Goal: Use online tool/utility: Utilize a website feature to perform a specific function

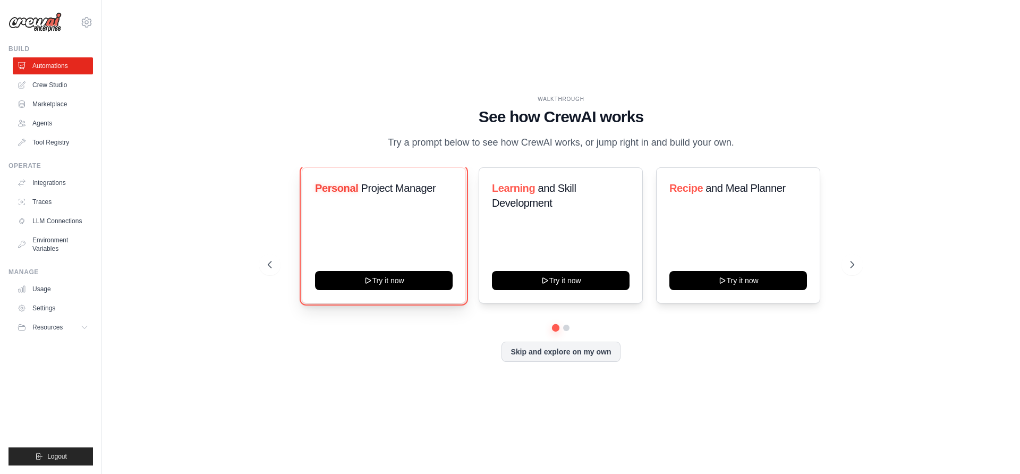
click at [404, 290] on button "Try it now" at bounding box center [384, 280] width 138 height 19
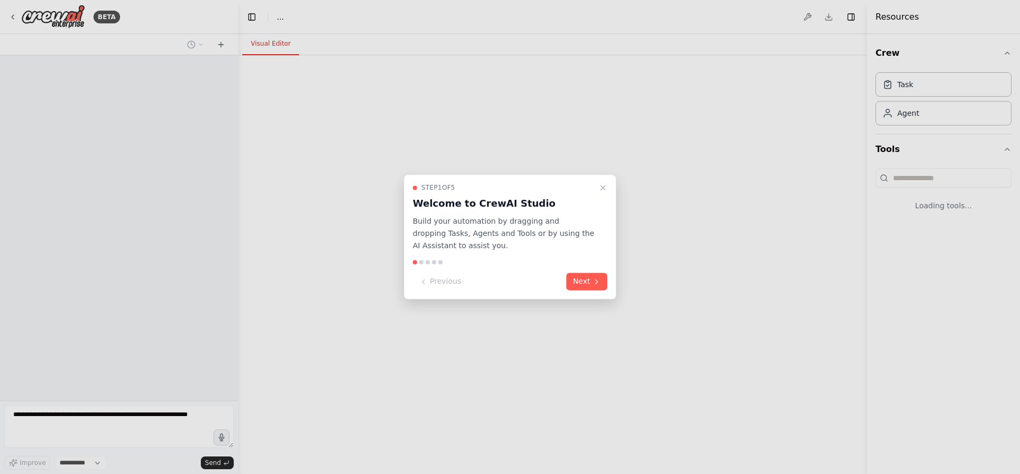
select select "****"
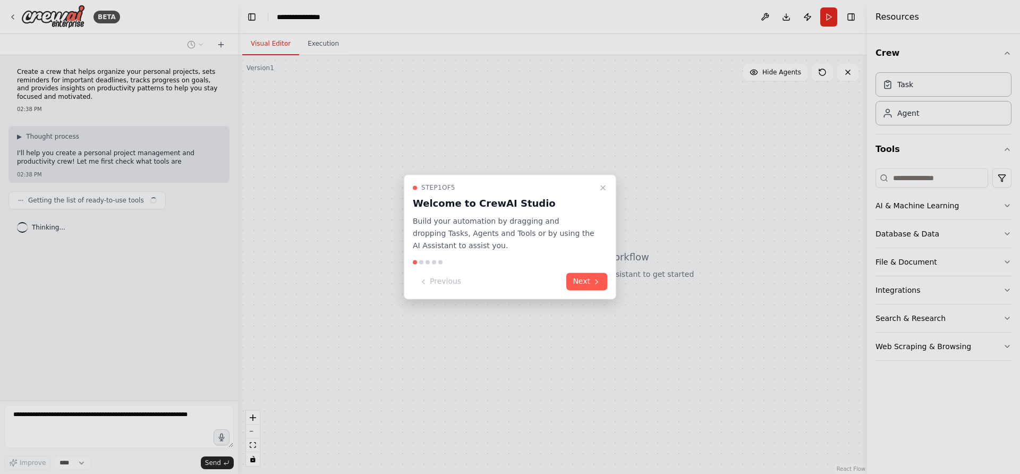
click at [604, 185] on icon "Close walkthrough" at bounding box center [603, 187] width 9 height 9
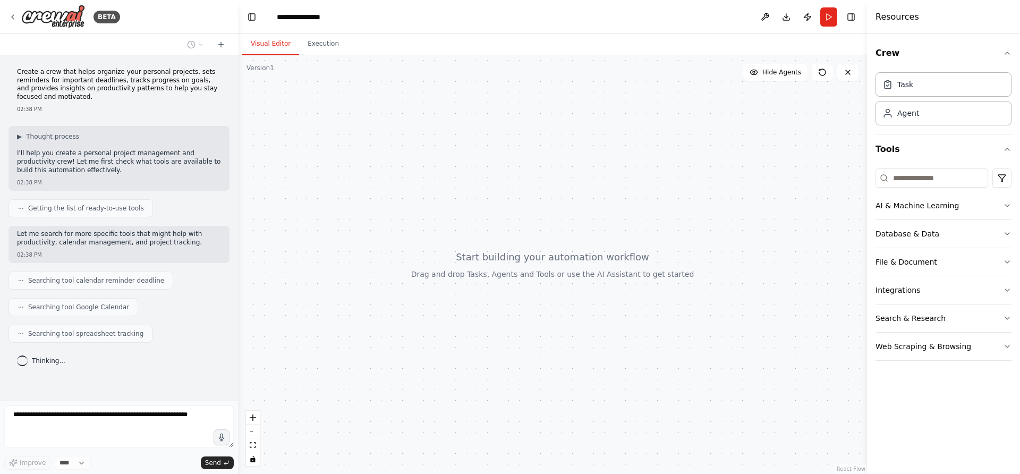
click at [942, 116] on div "Agent" at bounding box center [944, 113] width 136 height 24
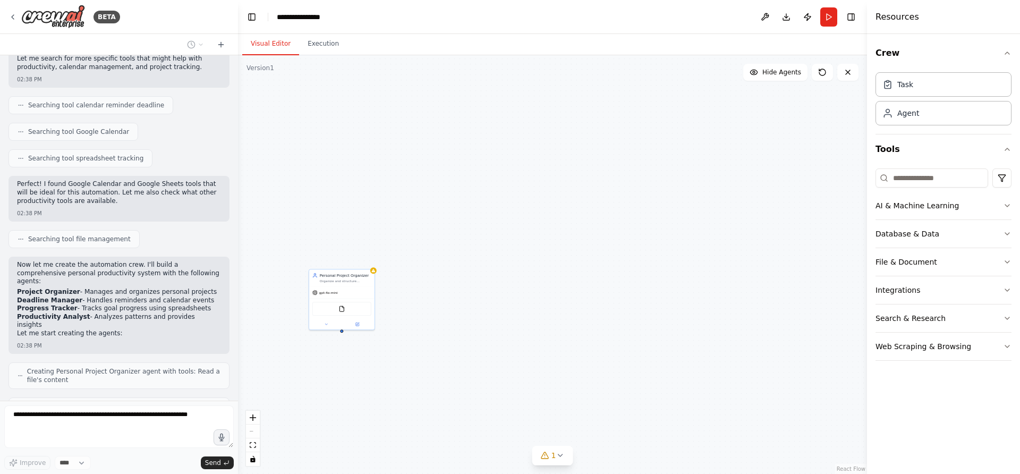
scroll to position [202, 0]
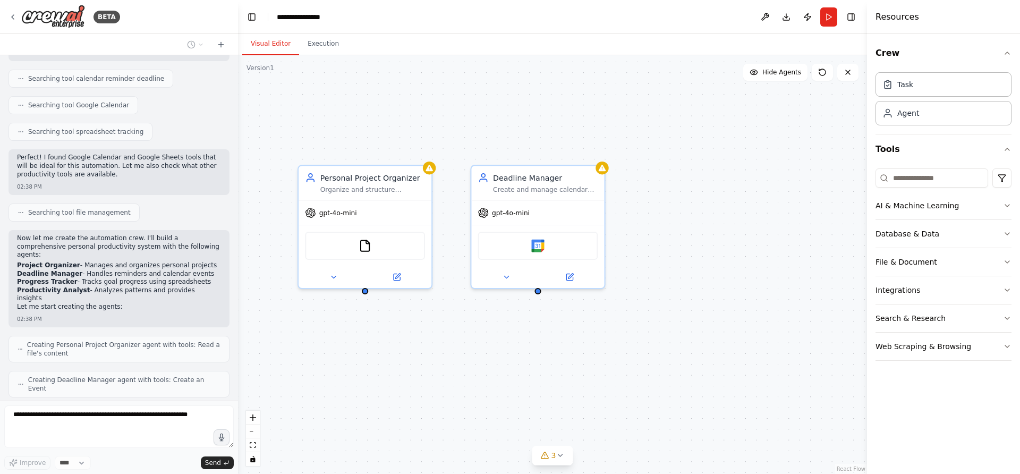
drag, startPoint x: 756, startPoint y: 144, endPoint x: 646, endPoint y: 300, distance: 191.1
click at [646, 300] on div "Personal Project Organizer Organize and structure {user_name}'s personal projec…" at bounding box center [552, 264] width 629 height 419
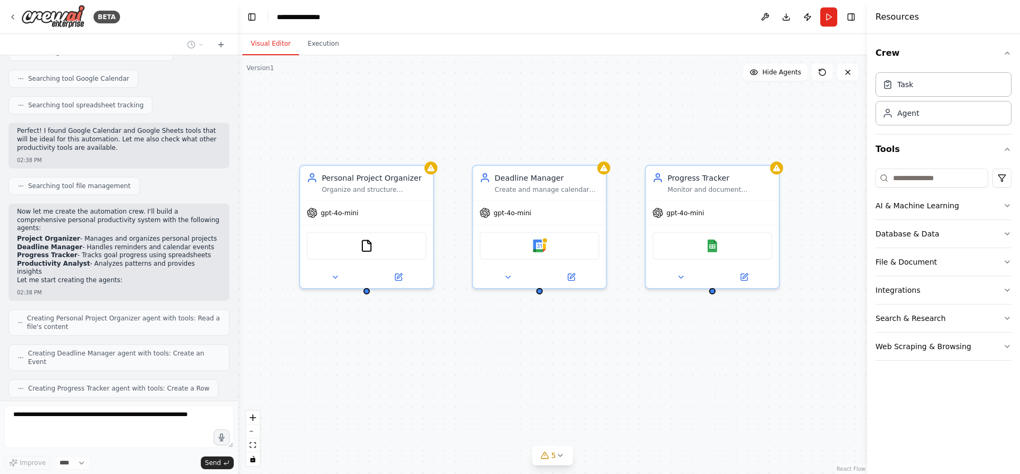
scroll to position [255, 0]
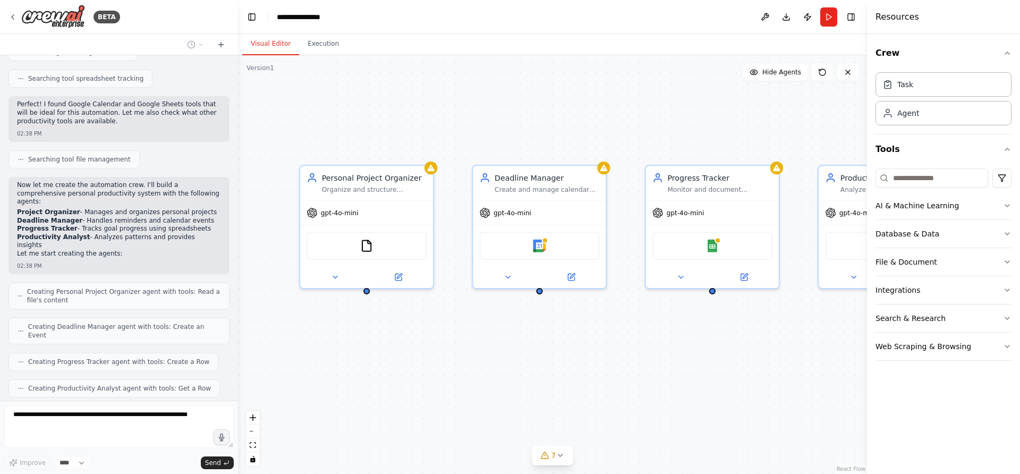
click at [1003, 345] on icon "button" at bounding box center [1007, 346] width 9 height 9
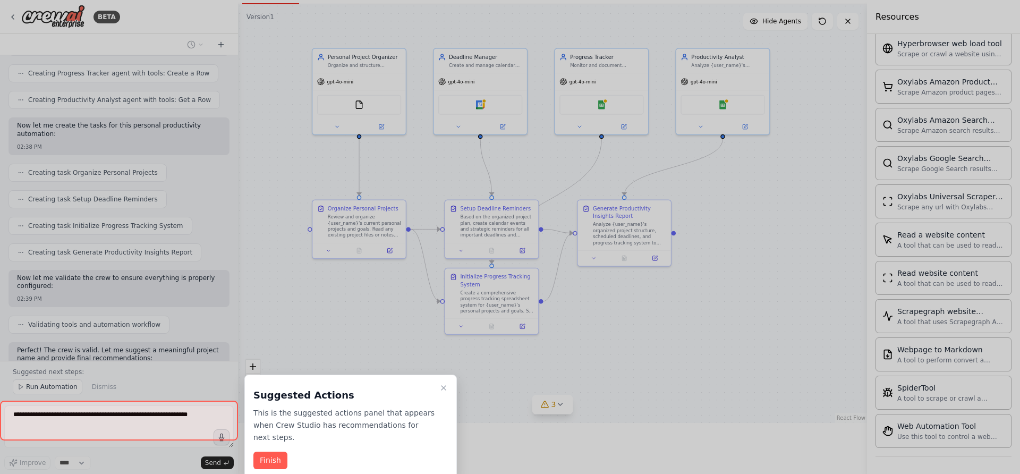
scroll to position [552, 0]
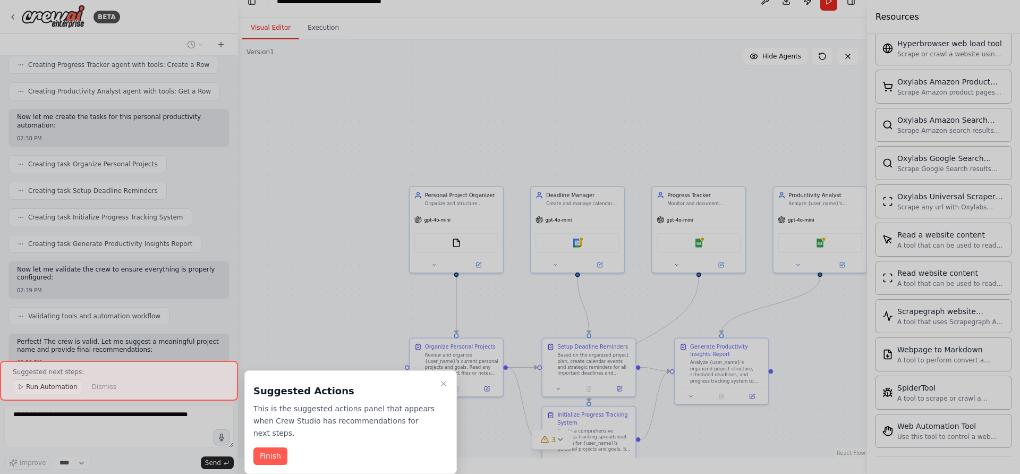
drag, startPoint x: 646, startPoint y: 300, endPoint x: 382, endPoint y: 254, distance: 267.6
click at [382, 254] on div "BETA Create a crew that helps organize your personal projects, sets reminders f…" at bounding box center [510, 221] width 1020 height 474
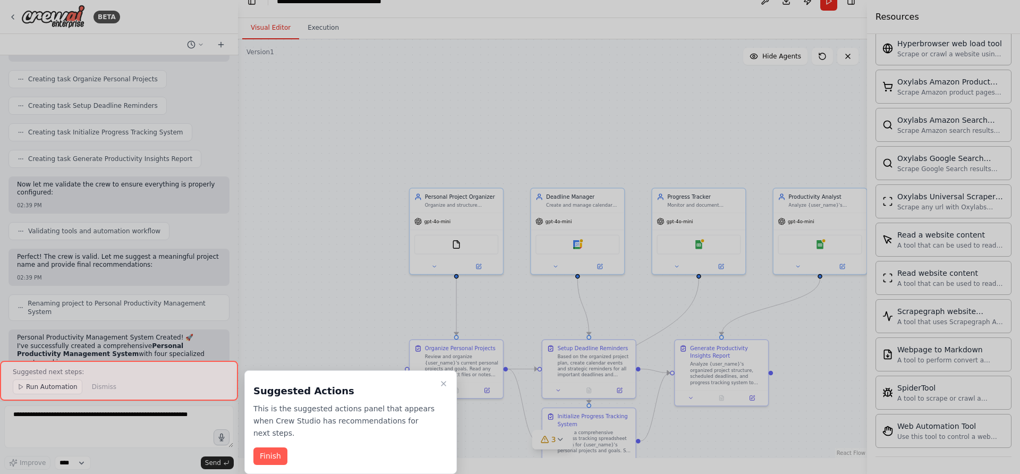
click at [444, 382] on icon "Close walkthrough" at bounding box center [444, 384] width 4 height 4
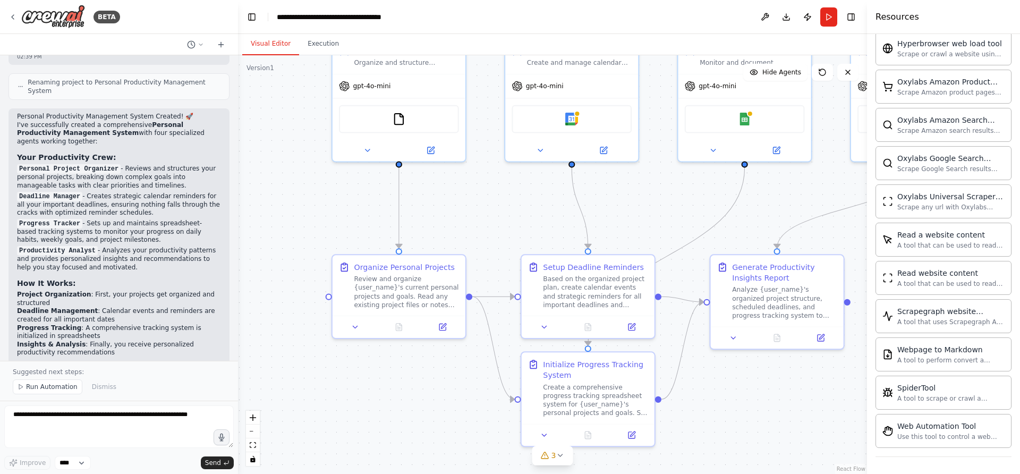
drag, startPoint x: 382, startPoint y: 254, endPoint x: 674, endPoint y: 123, distance: 319.5
click at [674, 123] on div ".deletable-edge-delete-btn { width: 20px; height: 20px; border: 0px solid #ffff…" at bounding box center [552, 264] width 629 height 419
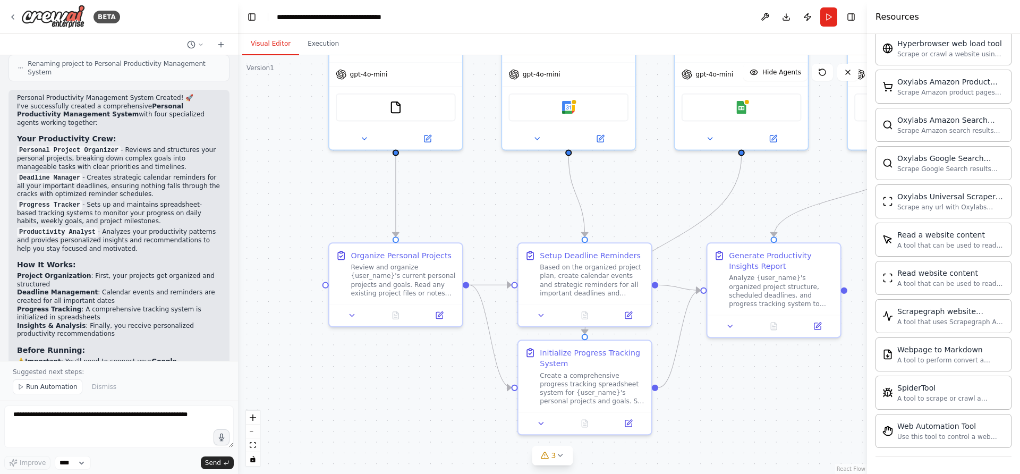
scroll to position [885, 0]
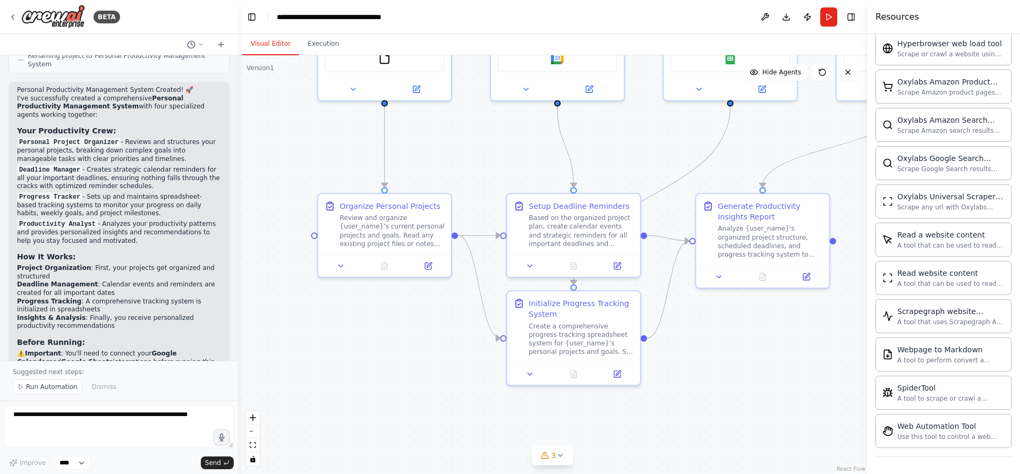
drag, startPoint x: 674, startPoint y: 123, endPoint x: 701, endPoint y: 306, distance: 184.3
click at [701, 306] on div ".deletable-edge-delete-btn { width: 20px; height: 20px; border: 0px solid #ffff…" at bounding box center [552, 264] width 629 height 419
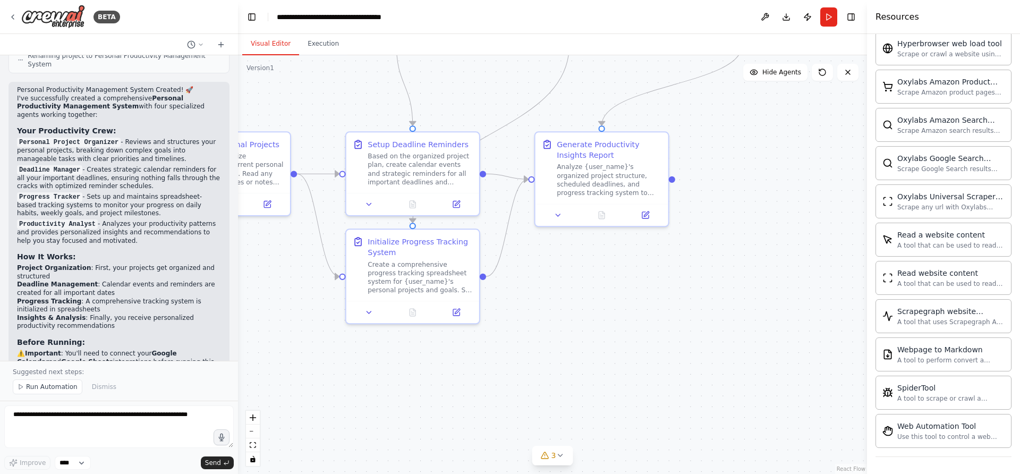
drag, startPoint x: 701, startPoint y: 306, endPoint x: 664, endPoint y: 348, distance: 56.2
click at [664, 348] on div ".deletable-edge-delete-btn { width: 20px; height: 20px; border: 0px solid #ffff…" at bounding box center [552, 264] width 629 height 419
click at [963, 429] on div "Web Automation Tool" at bounding box center [951, 426] width 107 height 11
click at [212, 459] on span "Send" at bounding box center [213, 463] width 16 height 9
click at [191, 414] on textarea at bounding box center [119, 427] width 230 height 43
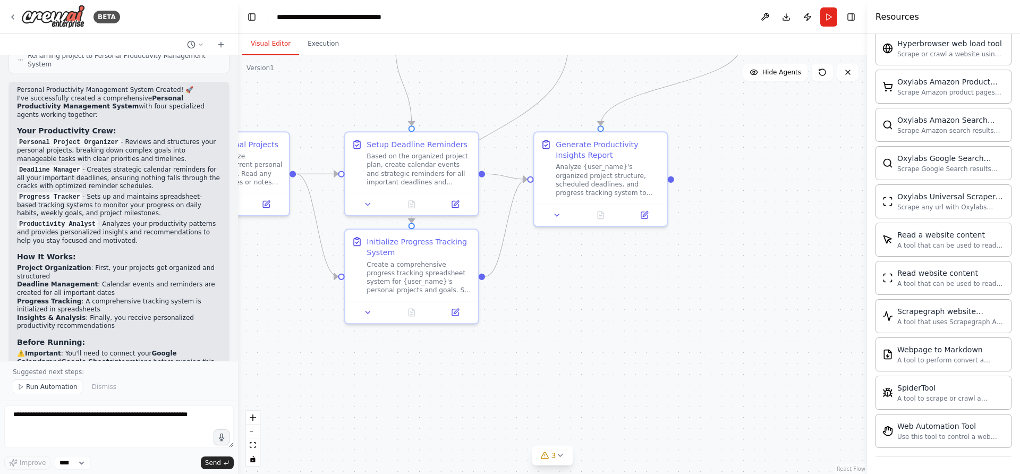
click at [921, 435] on div "Use this tool to control a web browser and interact with websites using natural…" at bounding box center [951, 437] width 107 height 9
click at [79, 463] on select "****" at bounding box center [73, 463] width 36 height 14
drag, startPoint x: 664, startPoint y: 348, endPoint x: 134, endPoint y: 427, distance: 536.2
click at [134, 427] on textarea at bounding box center [119, 427] width 230 height 43
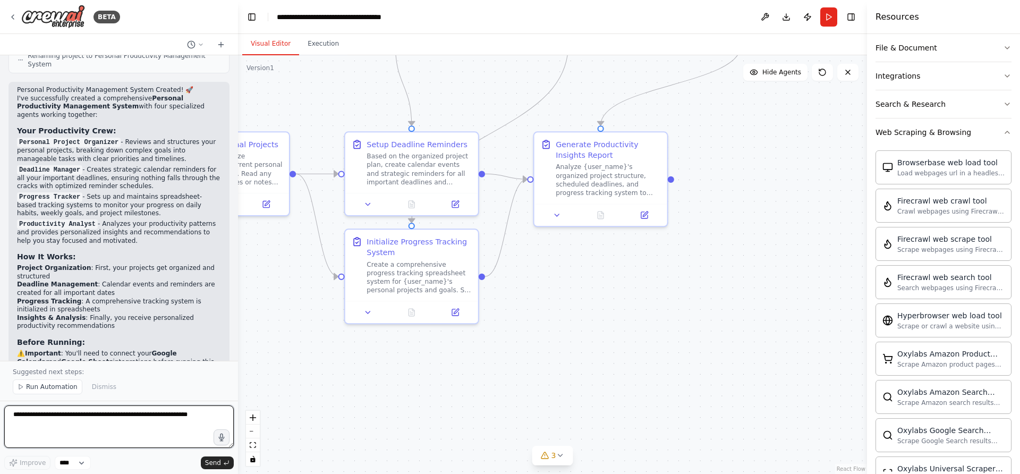
scroll to position [78, 0]
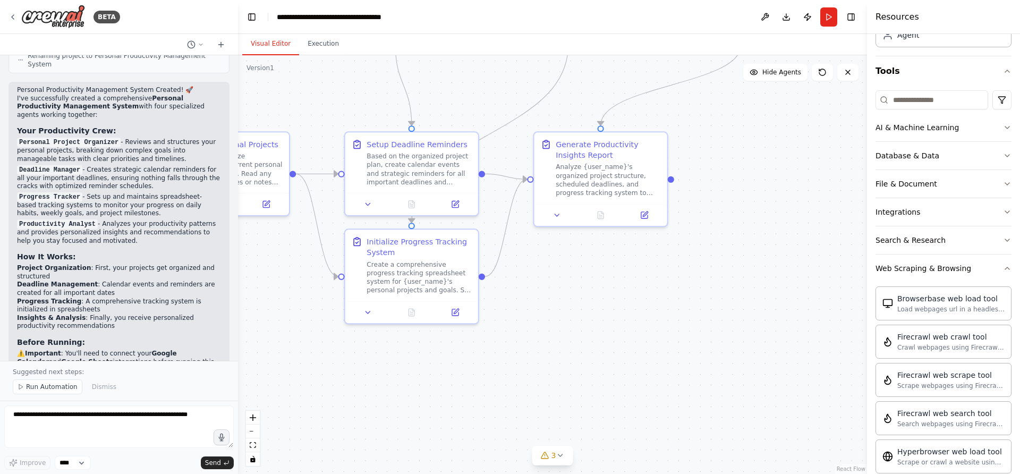
click at [1007, 243] on icon "button" at bounding box center [1007, 240] width 9 height 9
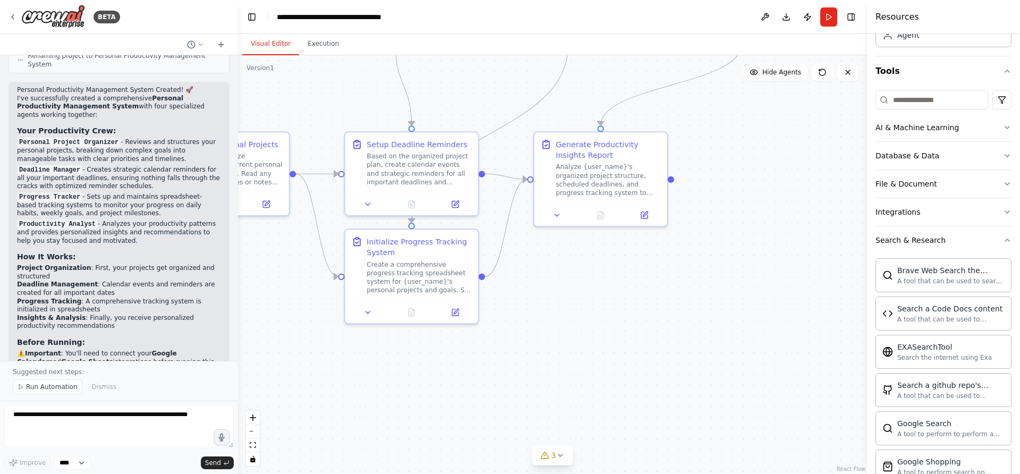
click at [983, 277] on div "A tool that can be used to search the internet with a search_query." at bounding box center [951, 281] width 107 height 9
drag, startPoint x: 134, startPoint y: 427, endPoint x: 948, endPoint y: 282, distance: 826.6
click at [948, 282] on div "A tool that can be used to search the internet with a search_query." at bounding box center [951, 280] width 107 height 9
click at [948, 280] on div "A tool that can be used to search the internet with a search_query." at bounding box center [951, 280] width 107 height 9
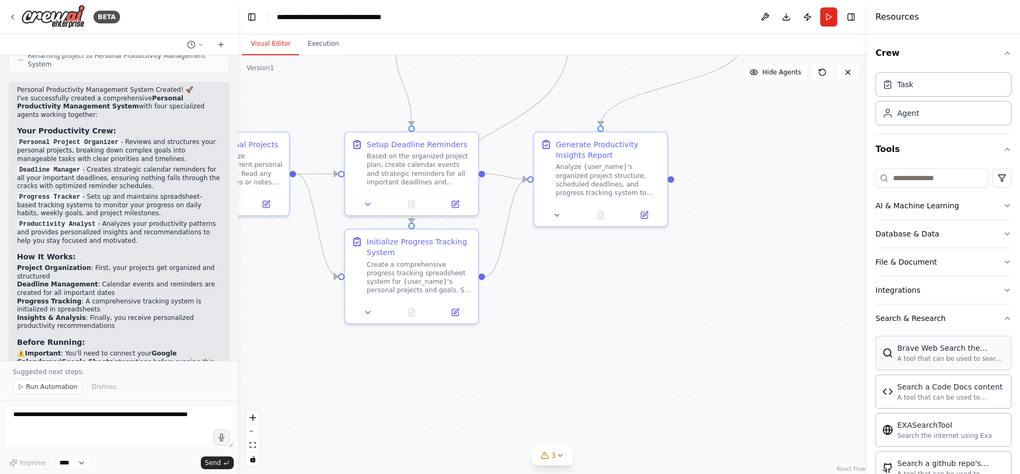
scroll to position [0, 0]
click at [966, 86] on div "Task" at bounding box center [944, 84] width 136 height 24
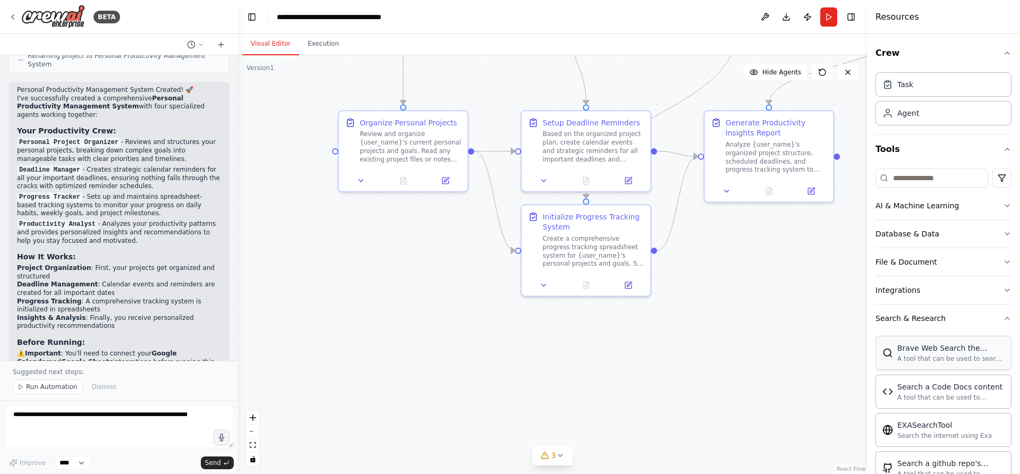
click at [1007, 49] on icon "button" at bounding box center [1007, 53] width 9 height 9
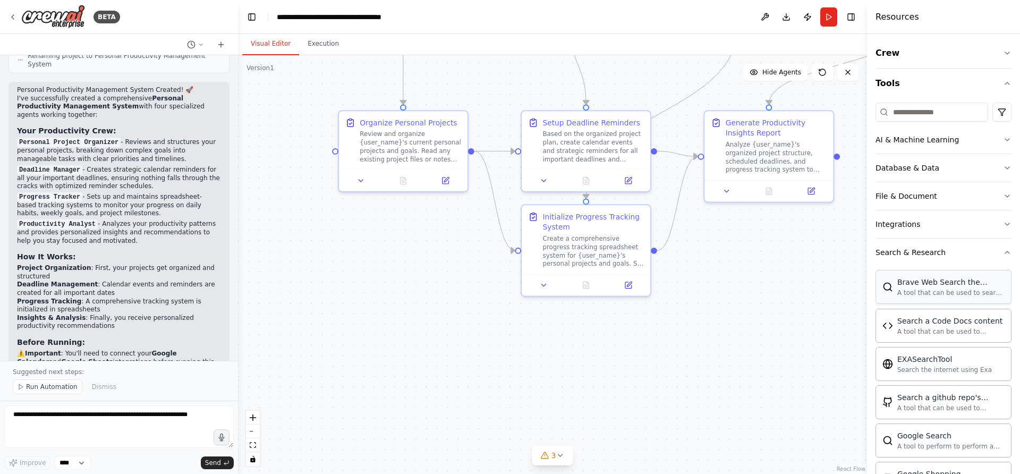
click at [1007, 222] on icon "button" at bounding box center [1007, 224] width 9 height 9
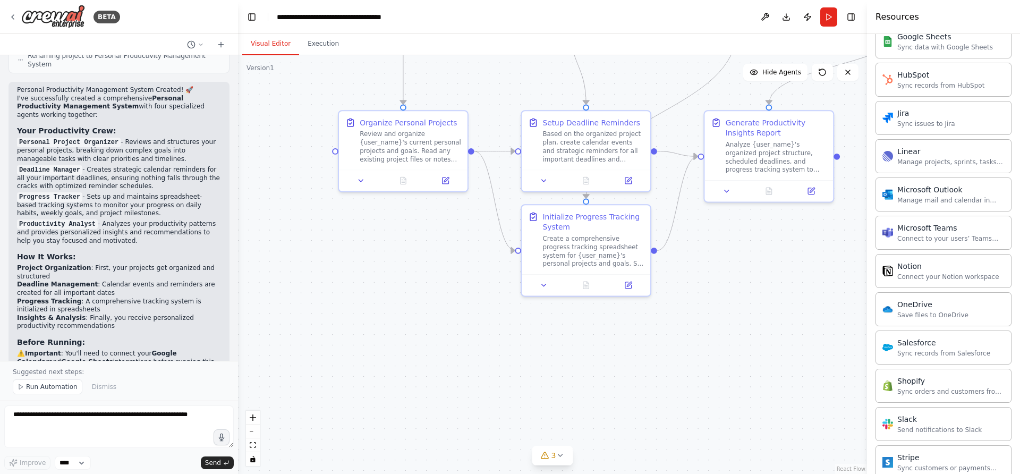
scroll to position [544, 0]
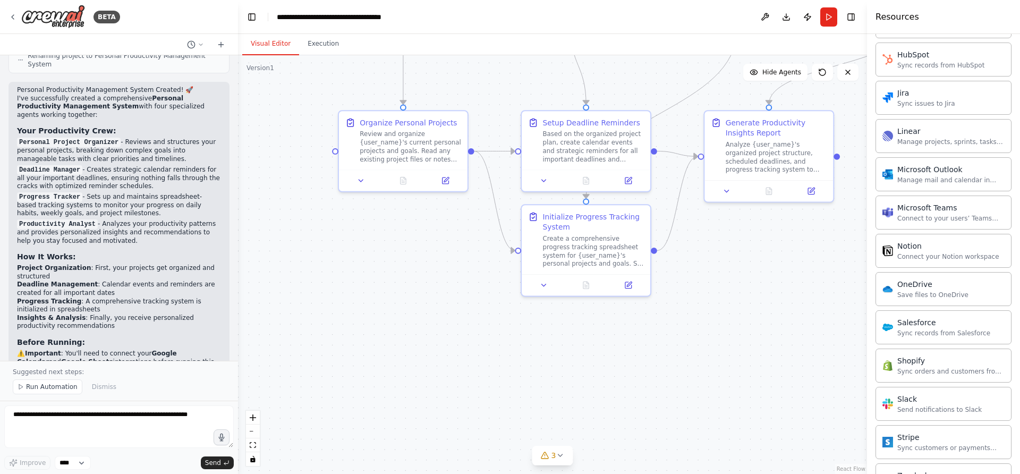
click at [960, 255] on div "Connect your Notion workspace" at bounding box center [949, 256] width 102 height 9
click at [901, 242] on div "Notion" at bounding box center [949, 246] width 102 height 11
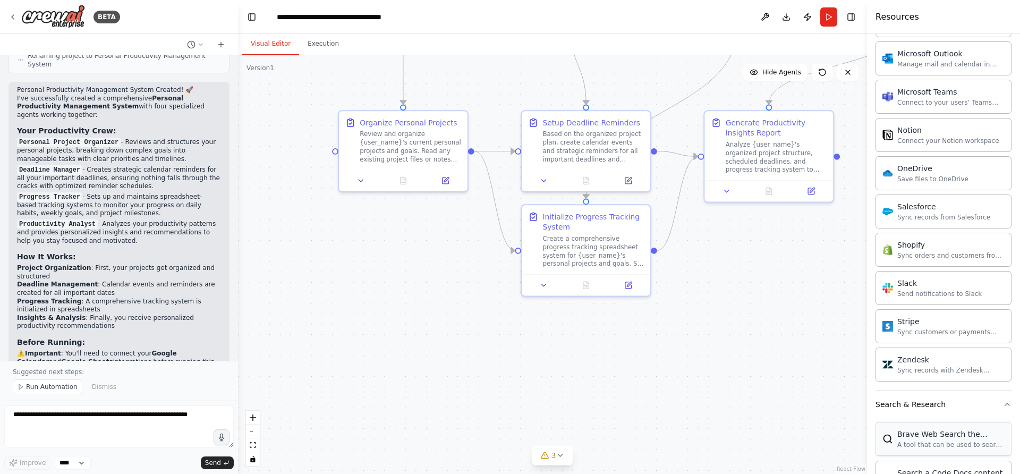
scroll to position [680, 0]
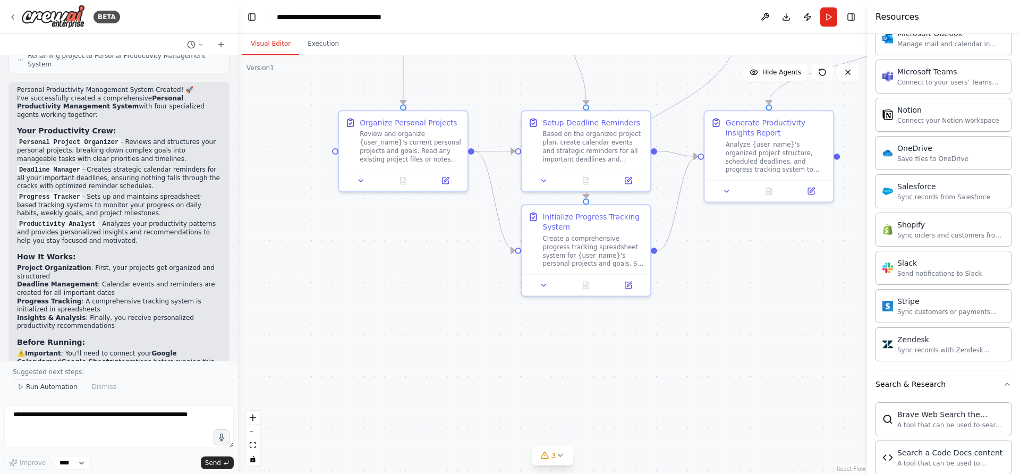
drag, startPoint x: 948, startPoint y: 280, endPoint x: 56, endPoint y: 383, distance: 897.3
click at [56, 383] on span "Run Automation" at bounding box center [52, 387] width 52 height 9
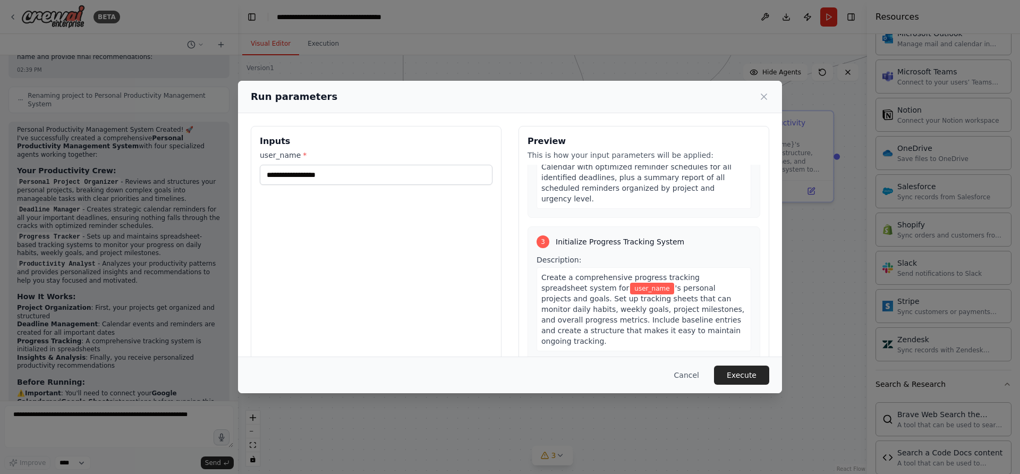
scroll to position [663, 0]
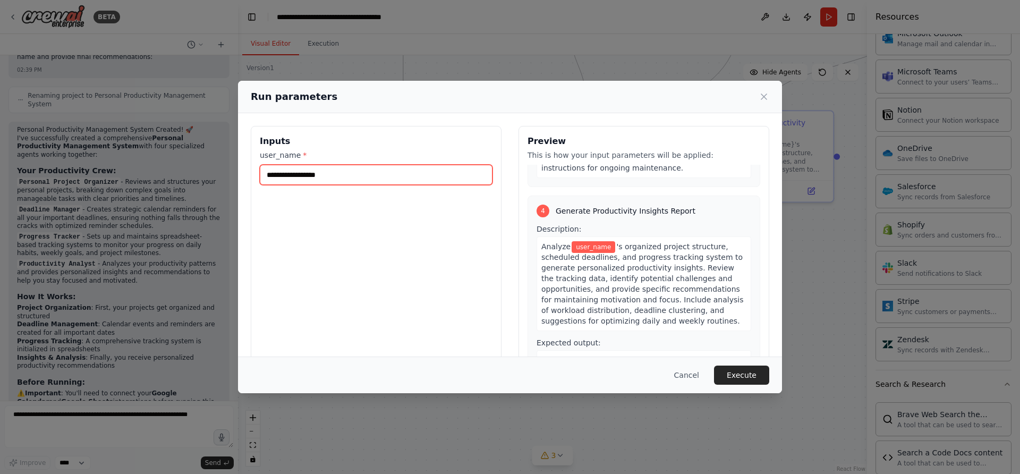
click at [333, 165] on input "user_name *" at bounding box center [376, 175] width 233 height 20
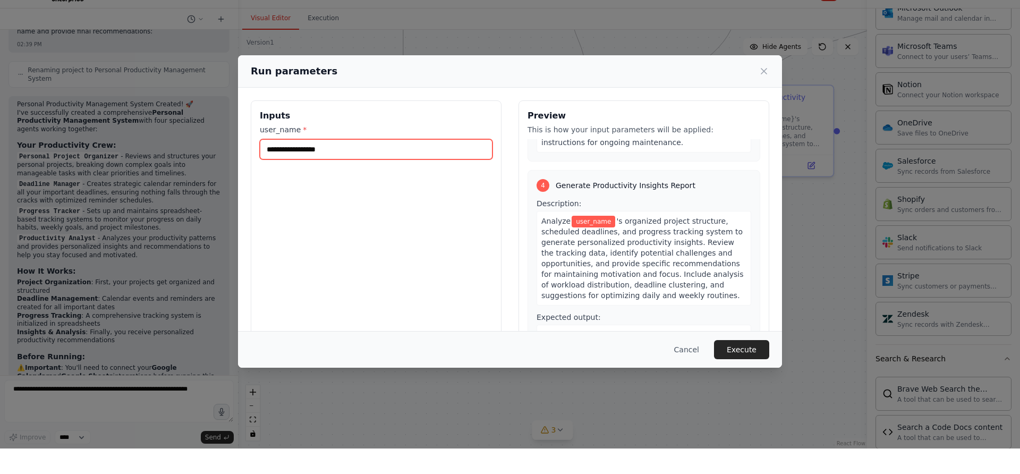
click at [389, 165] on input "user_name *" at bounding box center [376, 175] width 233 height 20
type input "**********"
click at [740, 355] on div "**********" at bounding box center [510, 237] width 544 height 313
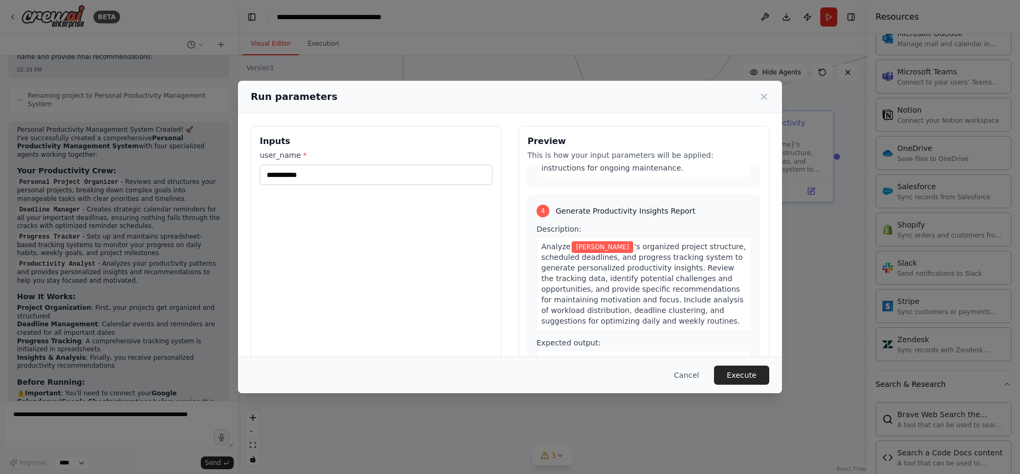
click at [742, 385] on button "Execute" at bounding box center [741, 375] width 55 height 19
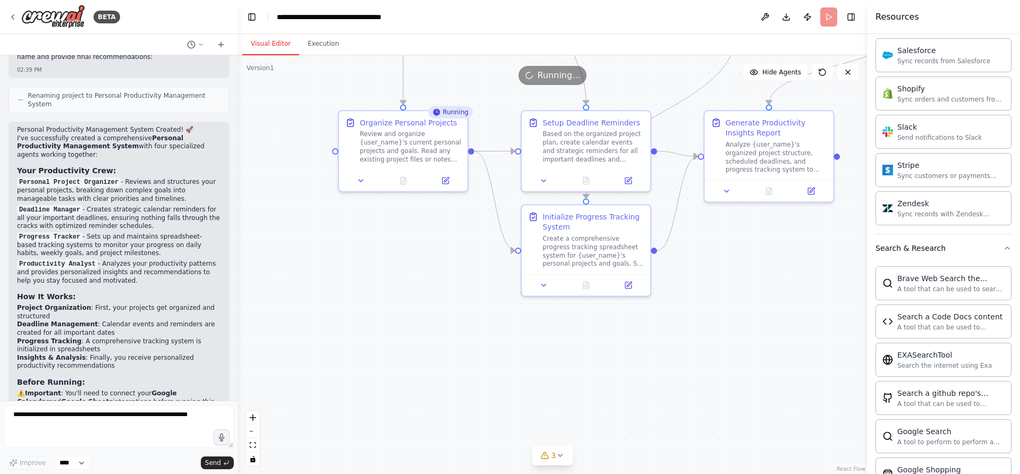
scroll to position [680, 0]
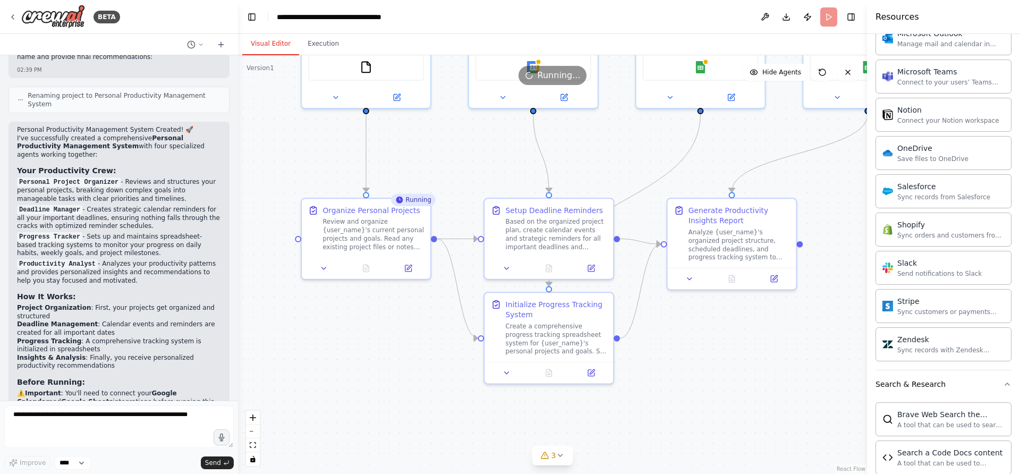
drag, startPoint x: 56, startPoint y: 383, endPoint x: 637, endPoint y: 368, distance: 581.1
click at [637, 368] on div ".deletable-edge-delete-btn { width: 20px; height: 20px; border: 0px solid #ffff…" at bounding box center [552, 264] width 629 height 419
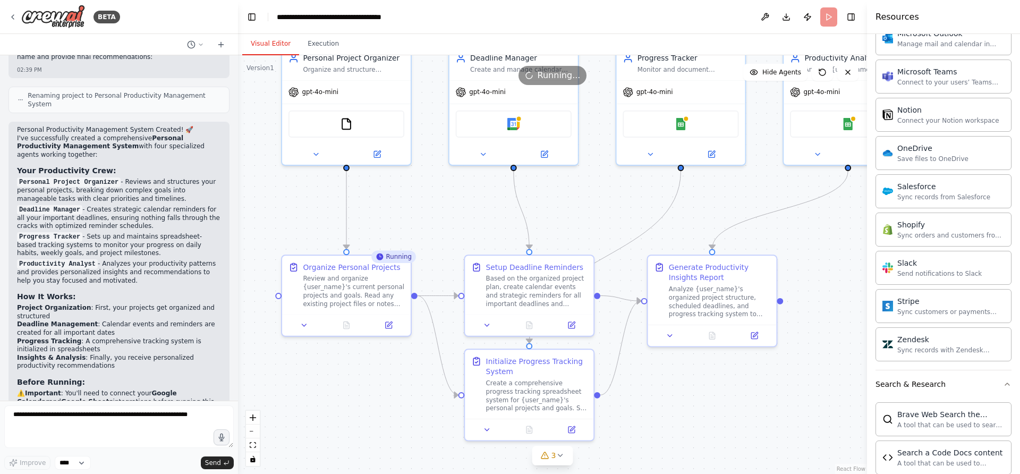
drag, startPoint x: 637, startPoint y: 368, endPoint x: 704, endPoint y: 382, distance: 67.9
click at [704, 382] on div ".deletable-edge-delete-btn { width: 20px; height: 20px; border: 0px solid #ffff…" at bounding box center [552, 264] width 629 height 419
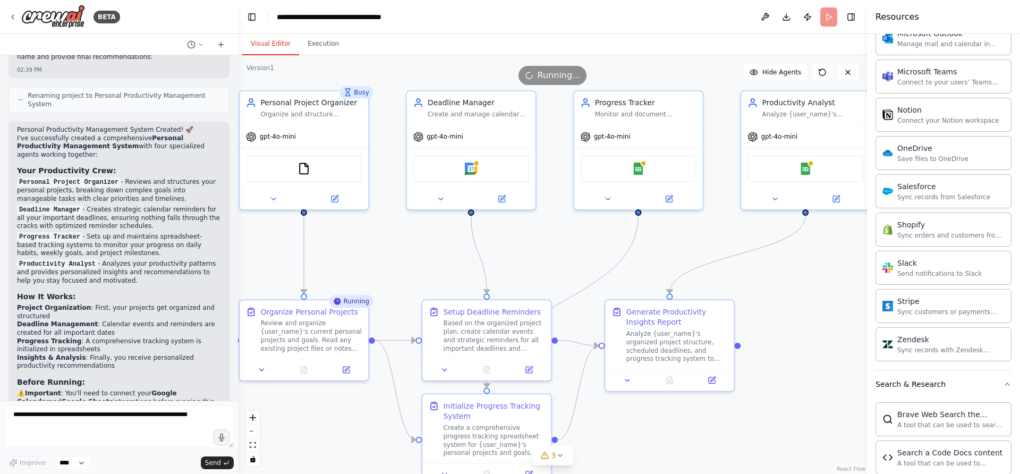
drag, startPoint x: 704, startPoint y: 382, endPoint x: 763, endPoint y: 245, distance: 148.8
click at [763, 245] on div ".deletable-edge-delete-btn { width: 20px; height: 20px; border: 0px solid #ffff…" at bounding box center [552, 264] width 629 height 419
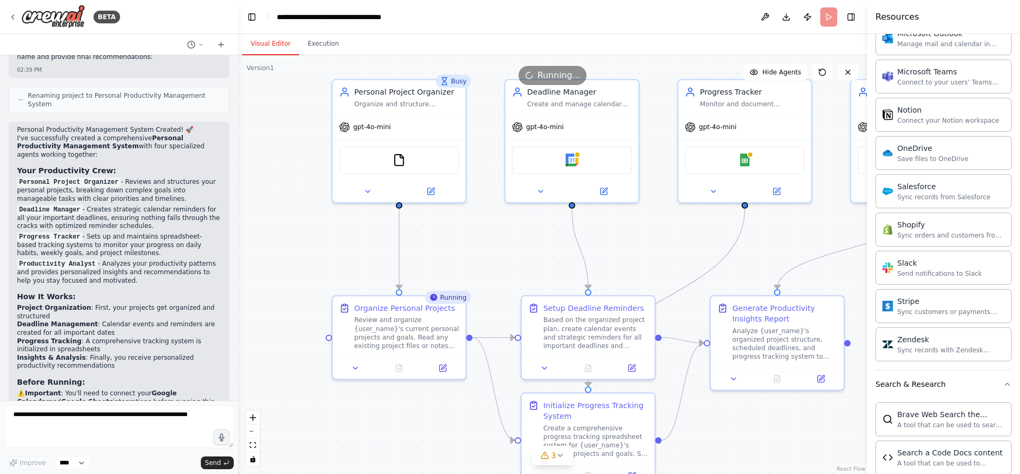
drag, startPoint x: 763, startPoint y: 245, endPoint x: 495, endPoint y: 152, distance: 283.6
click at [495, 152] on div ".deletable-edge-delete-btn { width: 20px; height: 20px; border: 0px solid #ffff…" at bounding box center [552, 264] width 629 height 419
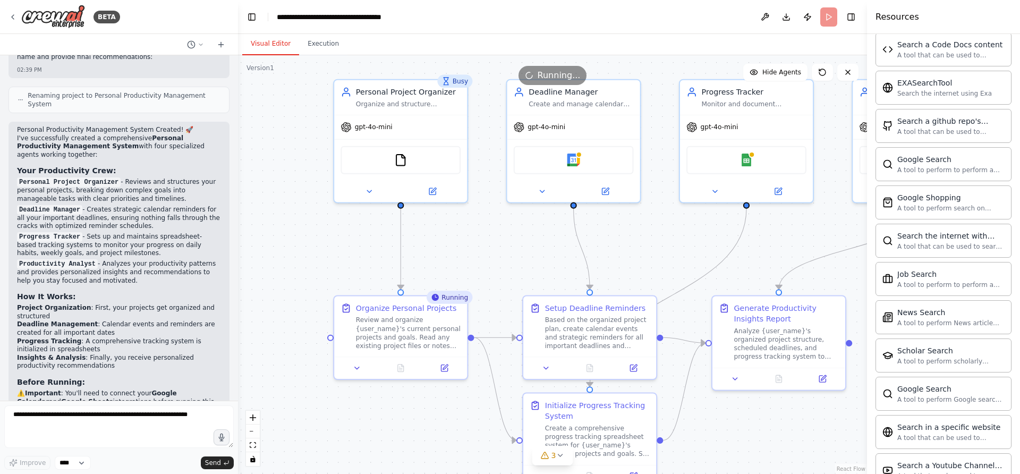
scroll to position [1777, 0]
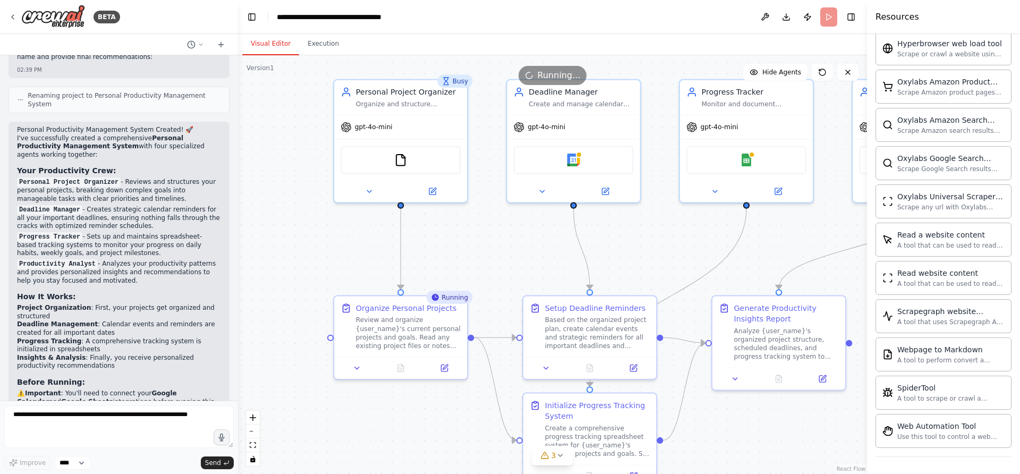
click at [547, 450] on div "3" at bounding box center [548, 455] width 15 height 11
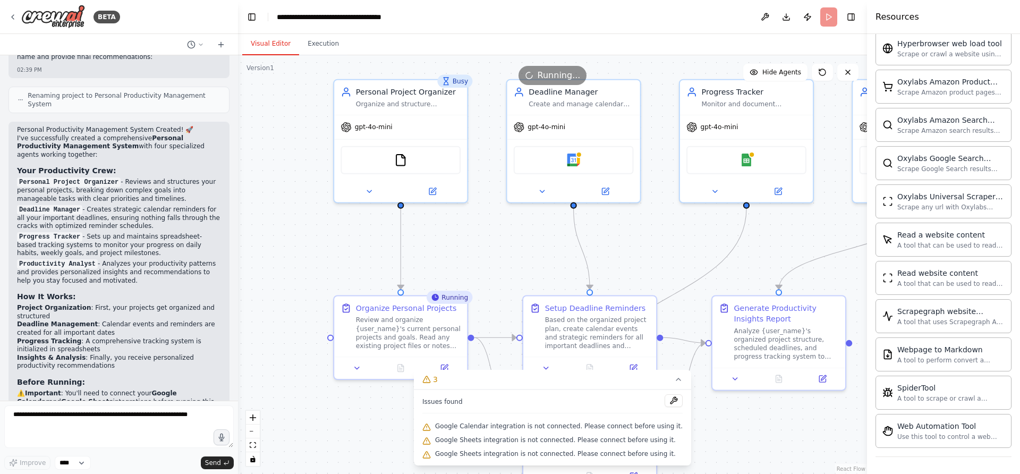
click at [665, 400] on button at bounding box center [674, 400] width 18 height 13
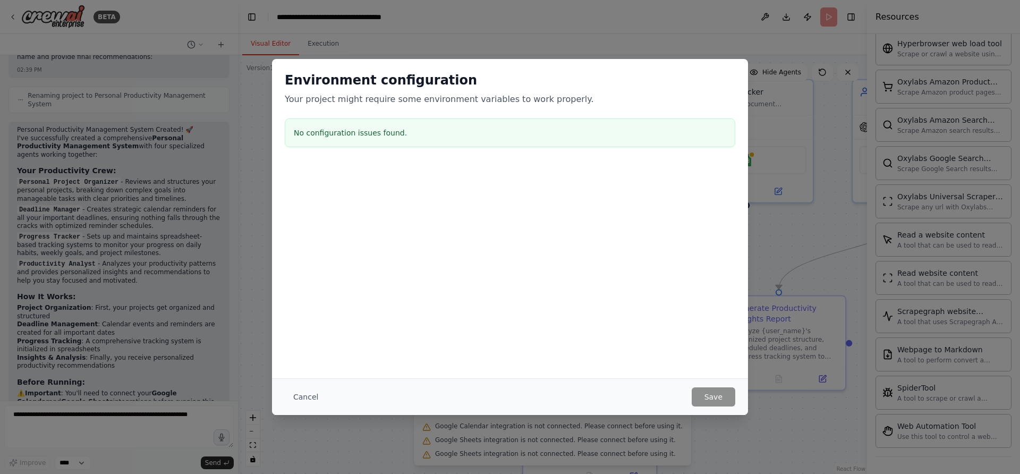
click at [369, 140] on div "No configuration issues found." at bounding box center [510, 133] width 451 height 29
click at [382, 132] on h3 "No configuration issues found." at bounding box center [510, 133] width 433 height 11
click at [314, 400] on button "Cancel" at bounding box center [306, 396] width 42 height 19
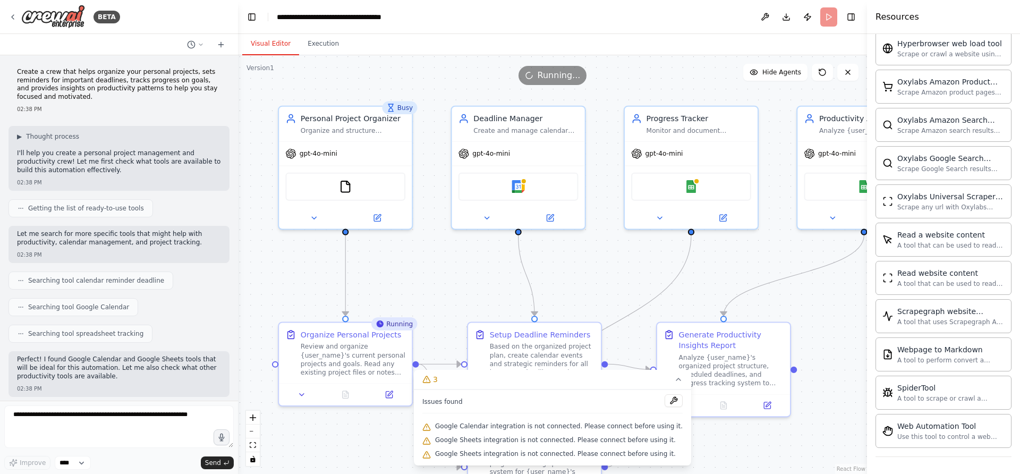
scroll to position [845, 0]
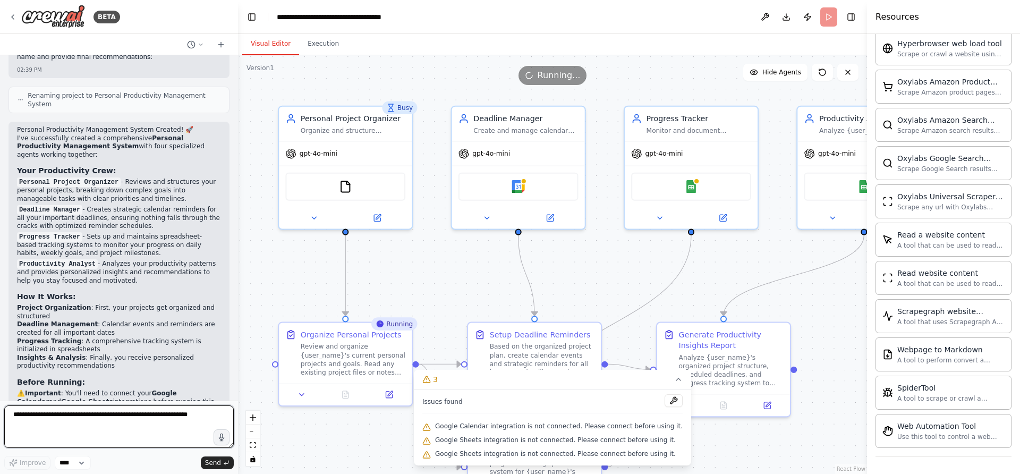
click at [126, 423] on textarea at bounding box center [119, 427] width 230 height 43
click at [114, 427] on textarea at bounding box center [119, 427] width 230 height 43
paste textarea "**********"
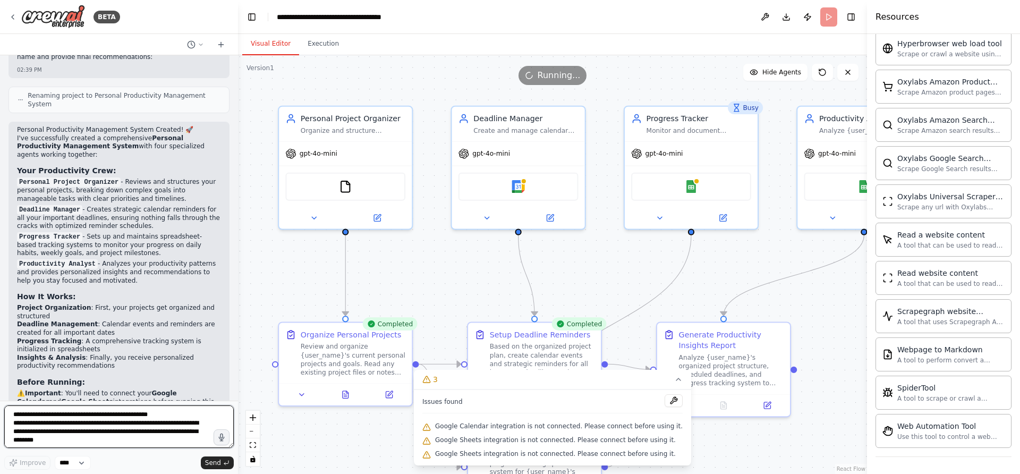
scroll to position [6323, 0]
type textarea "**********"
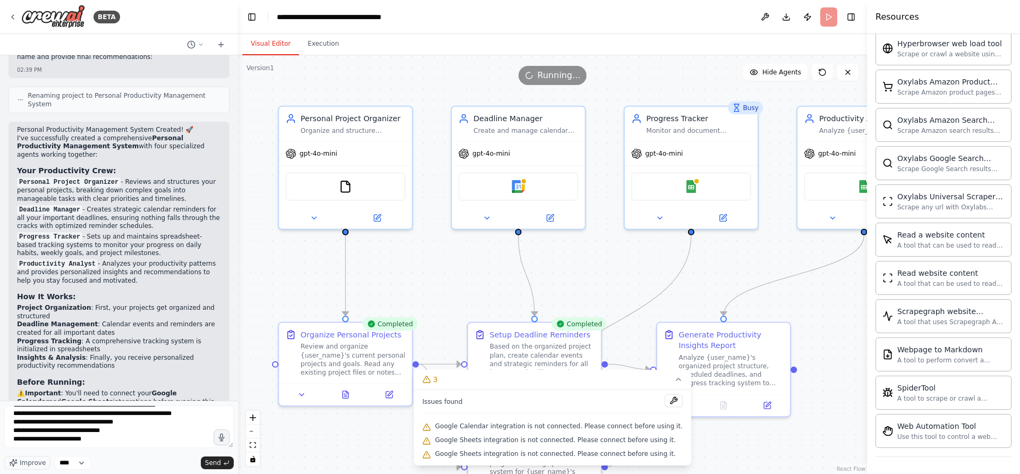
click at [216, 459] on span "Send" at bounding box center [213, 463] width 16 height 9
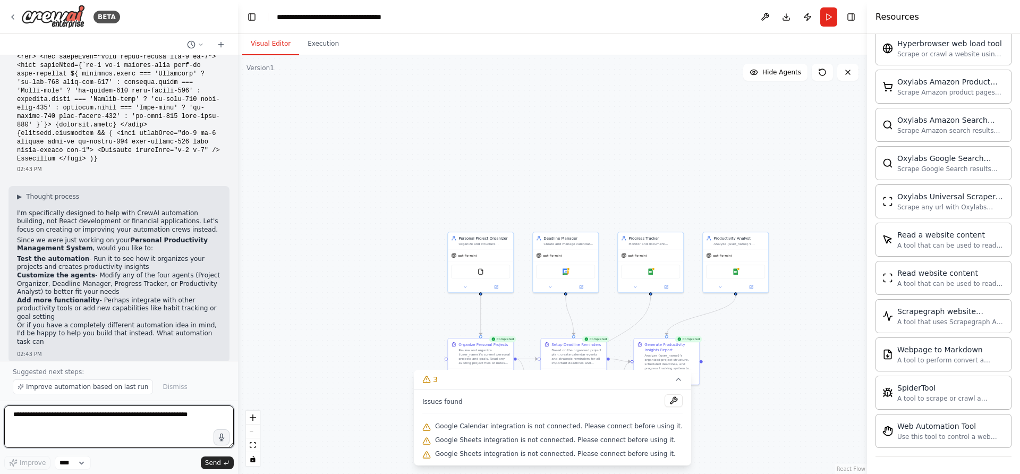
scroll to position [5056, 0]
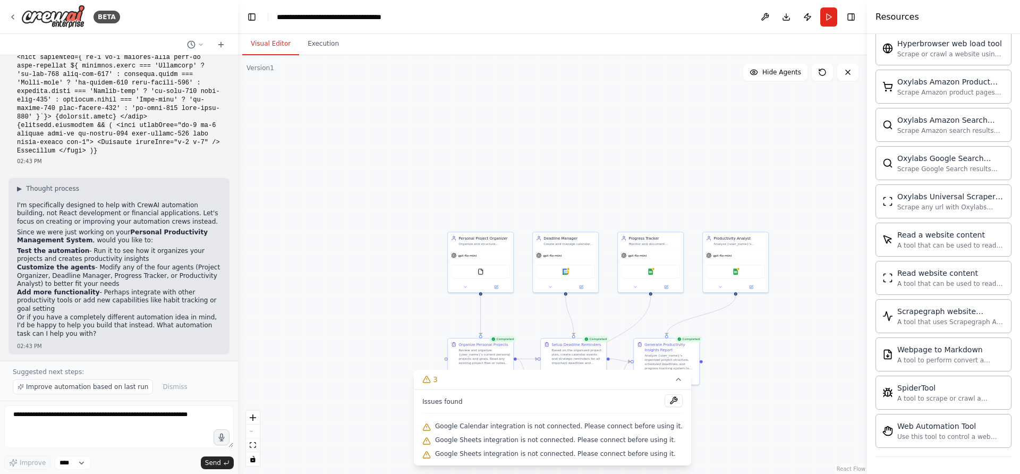
click at [674, 382] on icon at bounding box center [678, 379] width 9 height 9
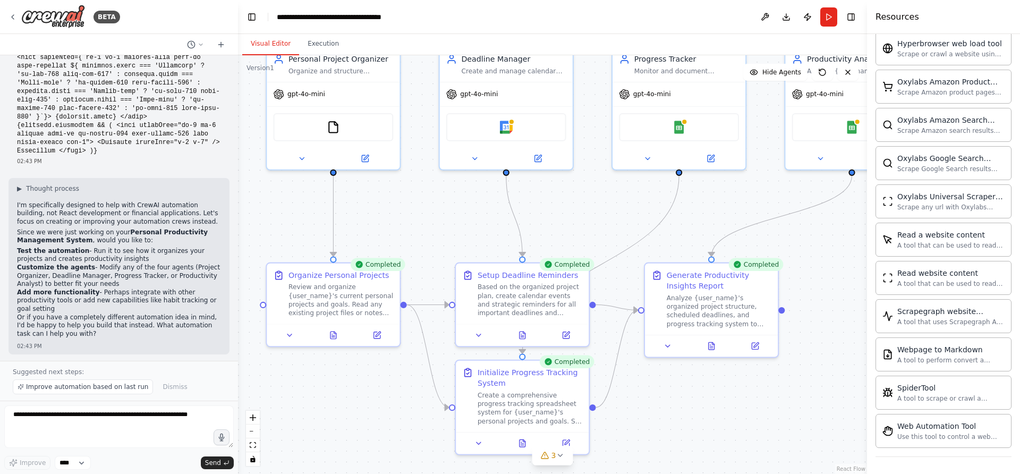
drag, startPoint x: 495, startPoint y: 152, endPoint x: 828, endPoint y: 272, distance: 354.1
click at [828, 272] on div ".deletable-edge-delete-btn { width: 20px; height: 20px; border: 0px solid #ffff…" at bounding box center [552, 264] width 629 height 419
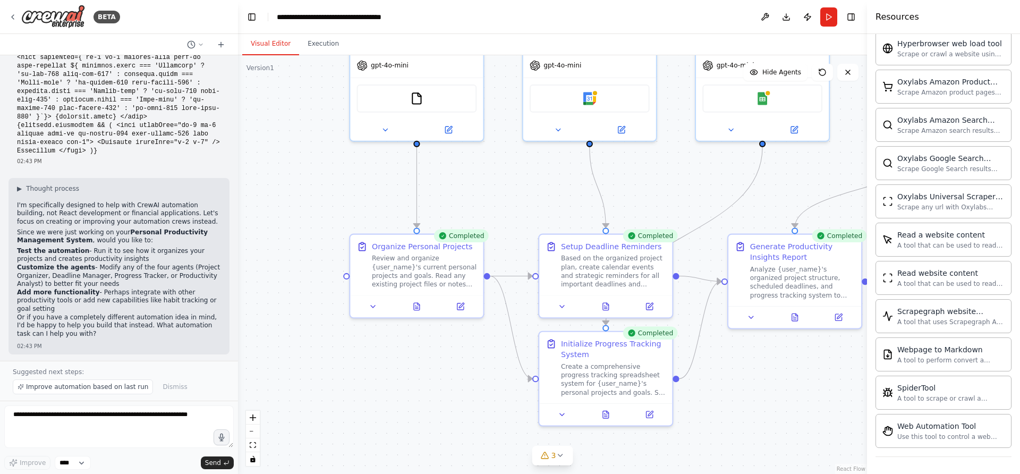
drag, startPoint x: 828, startPoint y: 272, endPoint x: 757, endPoint y: 325, distance: 88.8
click at [757, 325] on div ".deletable-edge-delete-btn { width: 20px; height: 20px; border: 0px solid #ffff…" at bounding box center [552, 264] width 629 height 419
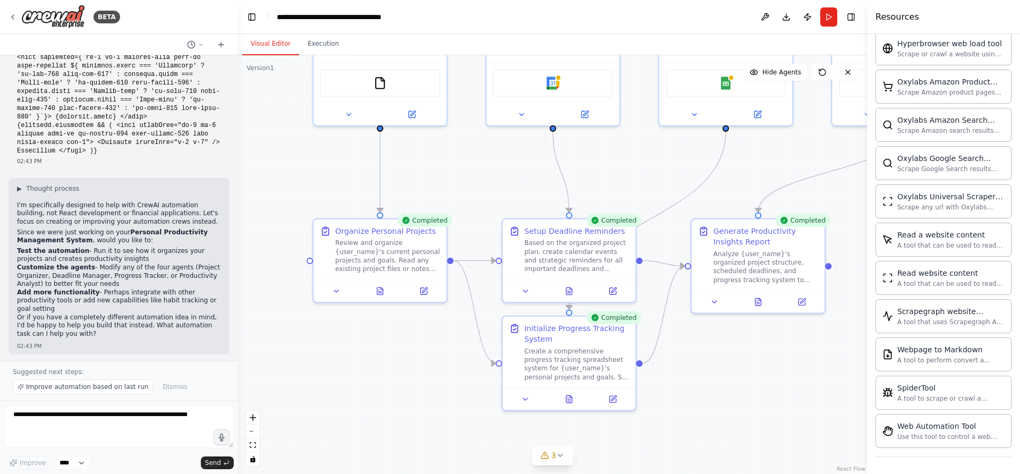
drag, startPoint x: 757, startPoint y: 325, endPoint x: 427, endPoint y: 353, distance: 331.3
click at [427, 353] on div ".deletable-edge-delete-btn { width: 20px; height: 20px; border: 0px solid #ffff…" at bounding box center [552, 264] width 629 height 419
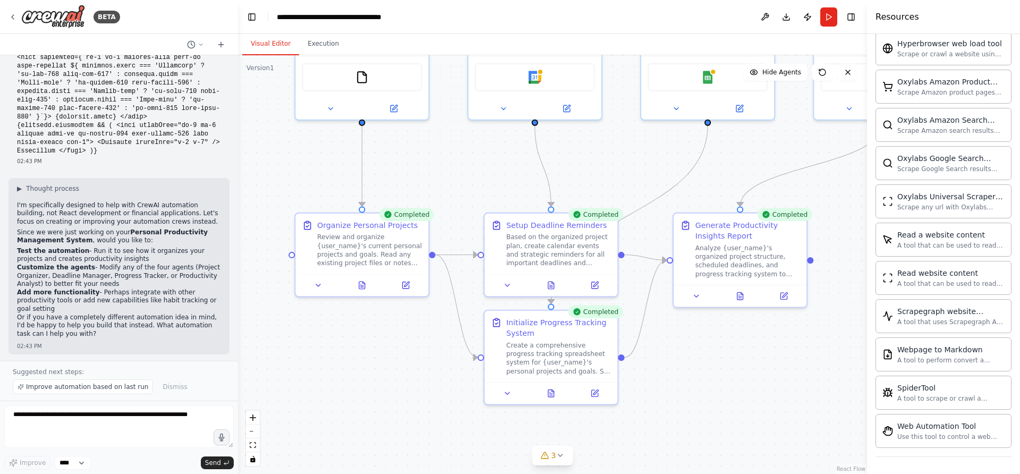
click at [107, 387] on span "Improve automation based on last run" at bounding box center [87, 387] width 122 height 9
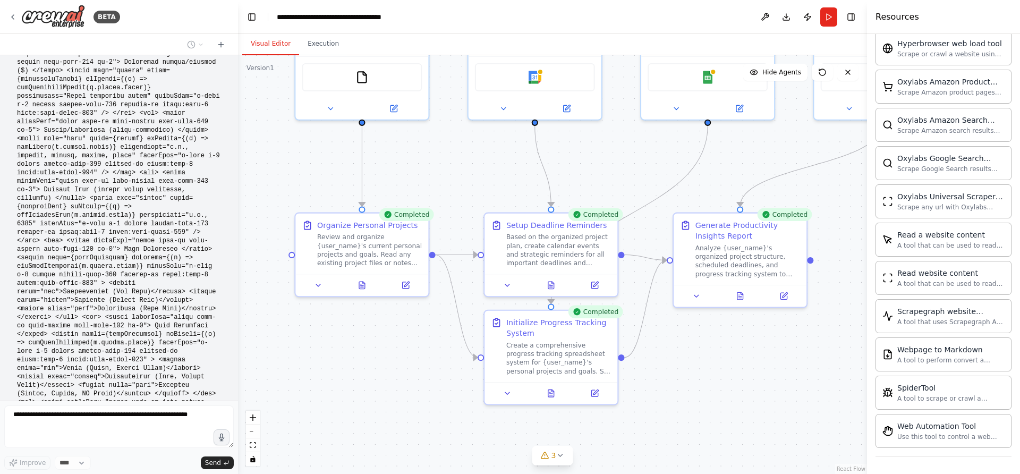
scroll to position [5098, 0]
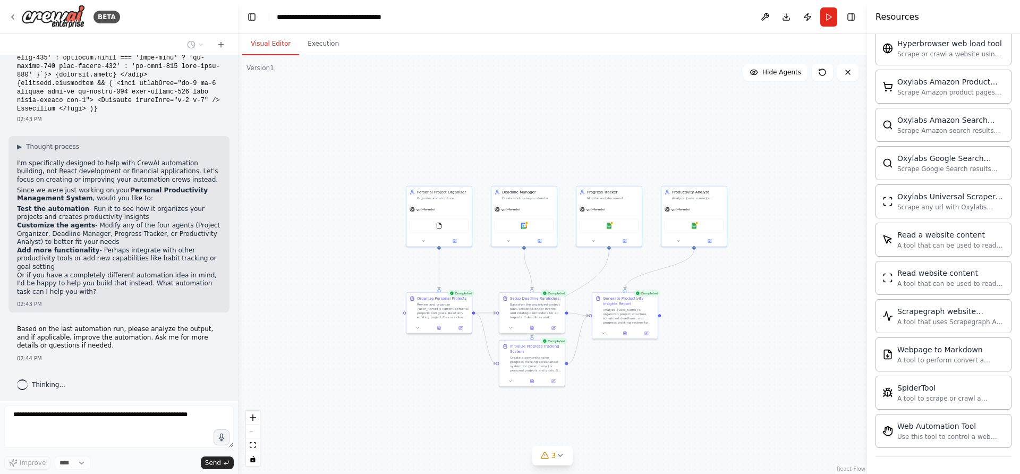
drag, startPoint x: 65, startPoint y: 416, endPoint x: 671, endPoint y: 313, distance: 615.1
click at [671, 313] on div ".deletable-edge-delete-btn { width: 20px; height: 20px; border: 0px solid #ffff…" at bounding box center [552, 264] width 629 height 419
drag, startPoint x: 671, startPoint y: 313, endPoint x: 818, endPoint y: 19, distance: 328.0
click at [818, 64] on button at bounding box center [822, 72] width 21 height 17
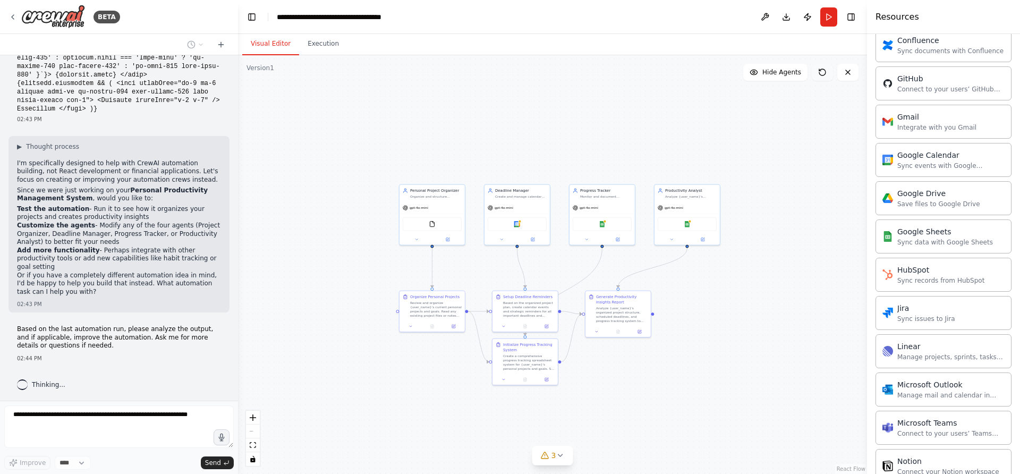
scroll to position [144, 0]
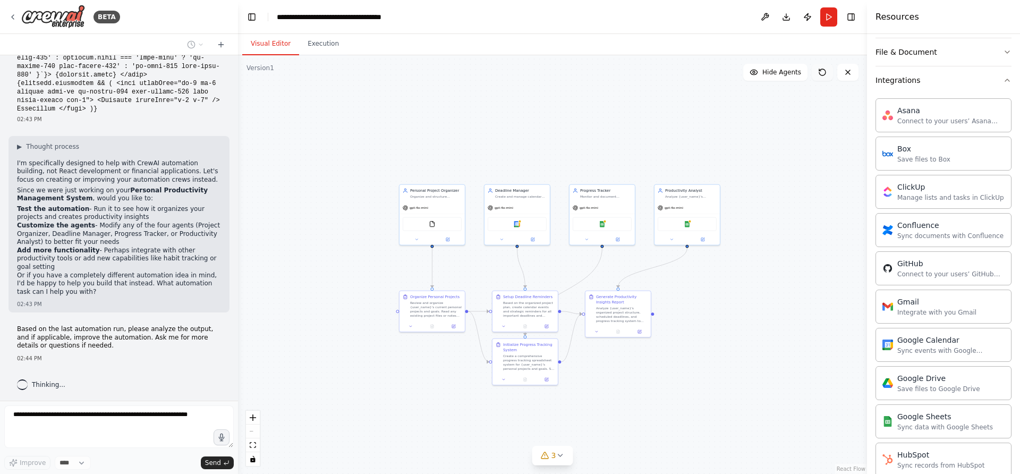
click at [1017, 79] on div "Crew Tools AI & Machine Learning Database & Data File & Document Integrations A…" at bounding box center [943, 254] width 153 height 440
click at [1004, 80] on icon "button" at bounding box center [1007, 80] width 9 height 9
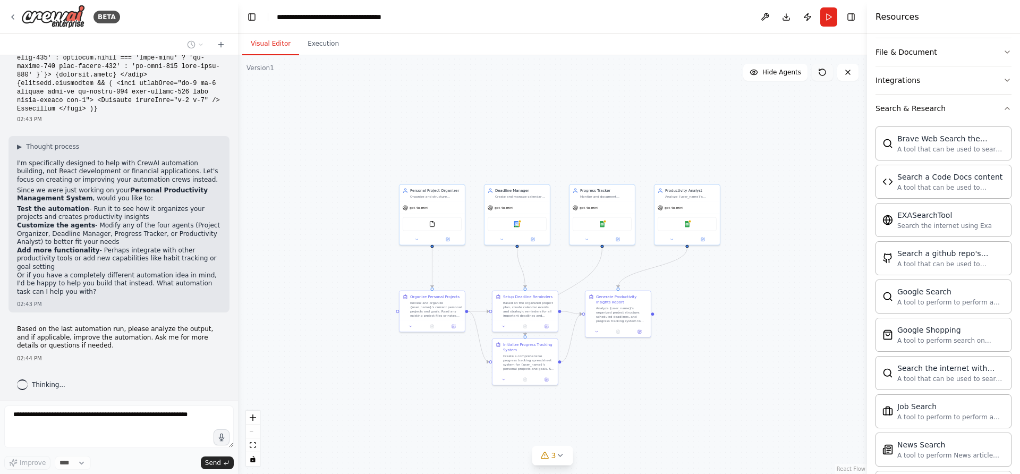
scroll to position [0, 0]
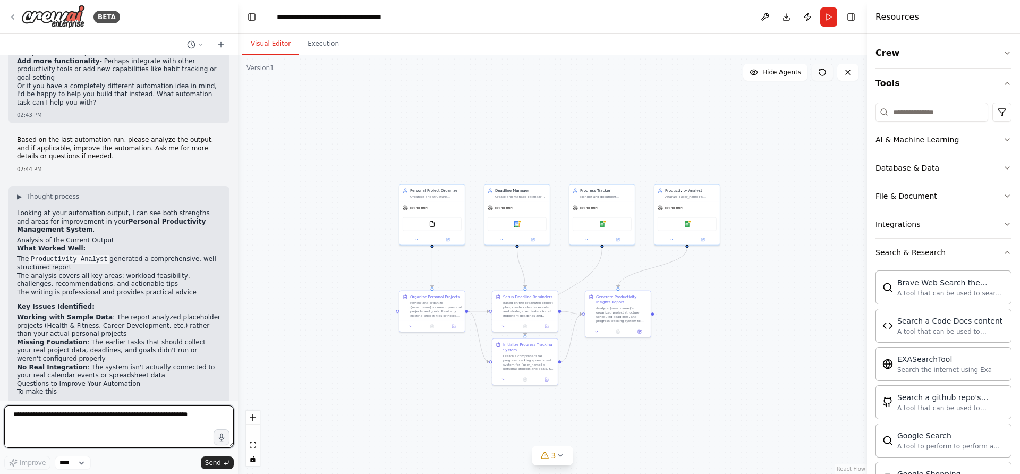
click at [70, 421] on textarea at bounding box center [119, 427] width 230 height 43
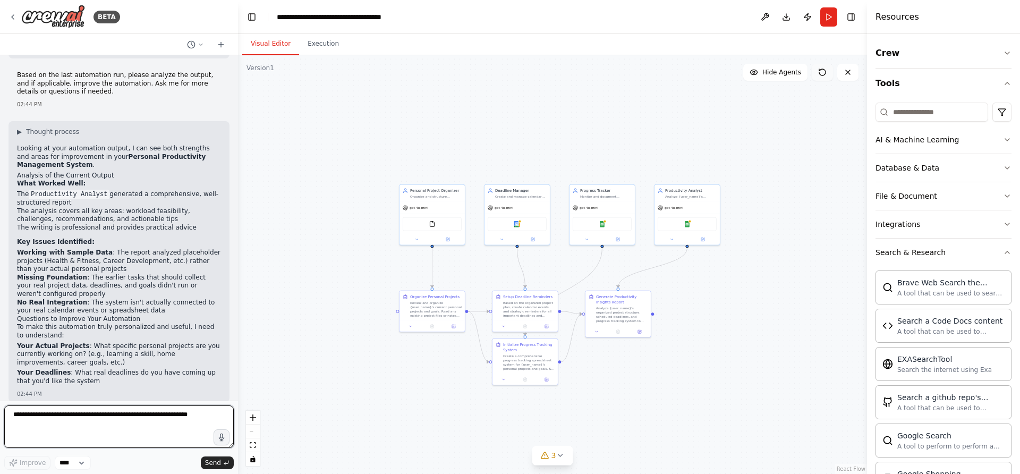
scroll to position [5362, 0]
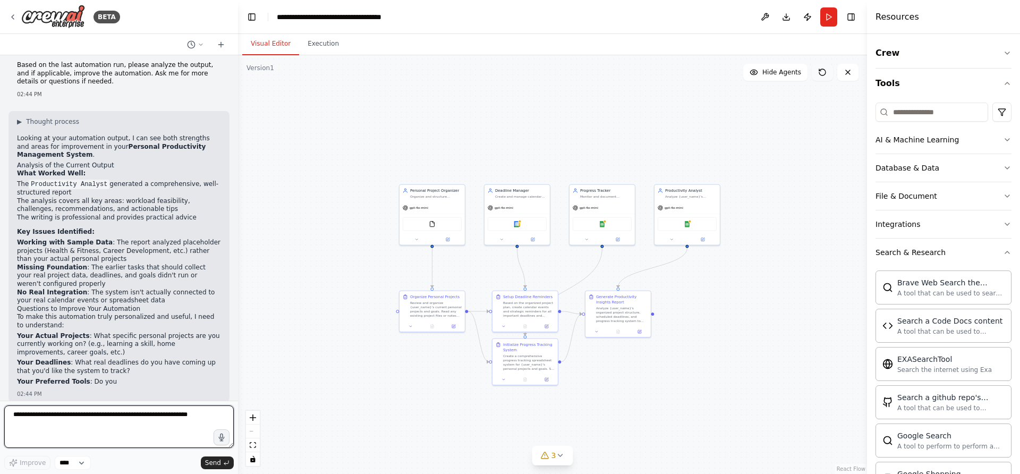
paste textarea "**********"
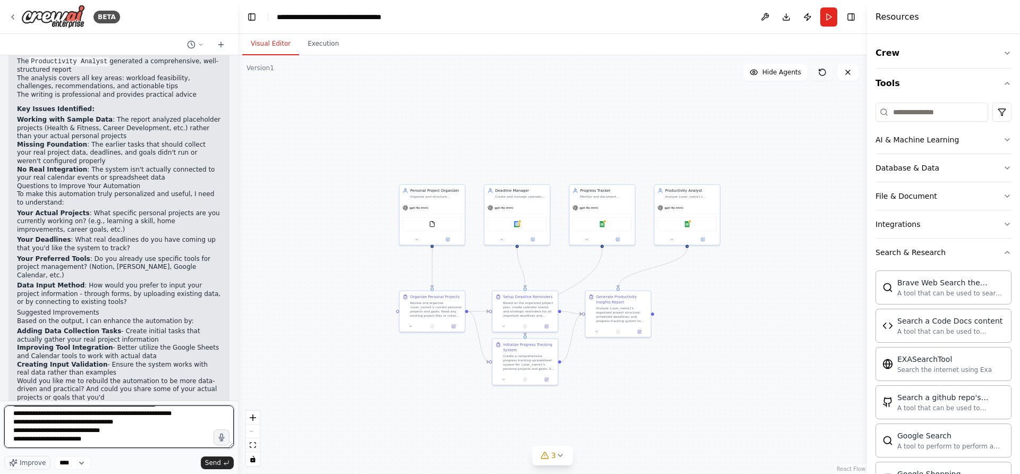
scroll to position [5493, 0]
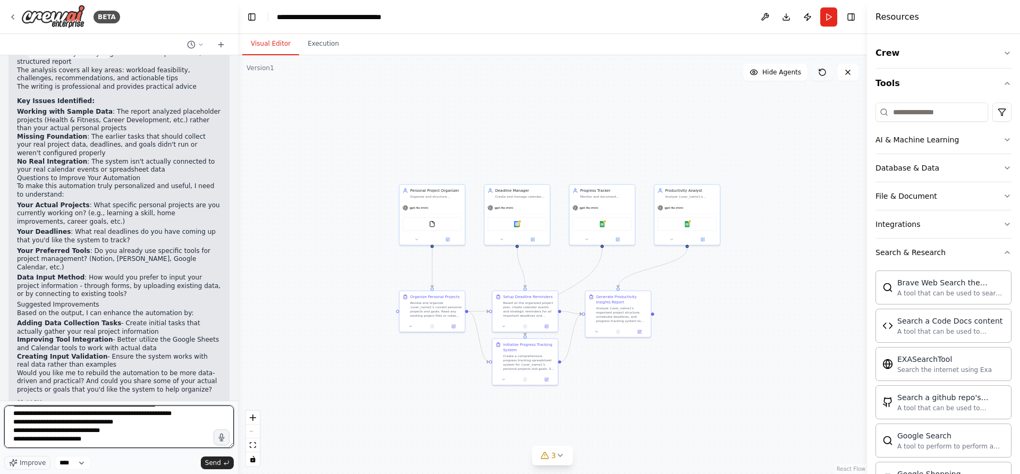
type textarea "**********"
drag, startPoint x: 818, startPoint y: 19, endPoint x: 217, endPoint y: 465, distance: 748.5
click at [217, 465] on span "Send" at bounding box center [213, 463] width 16 height 9
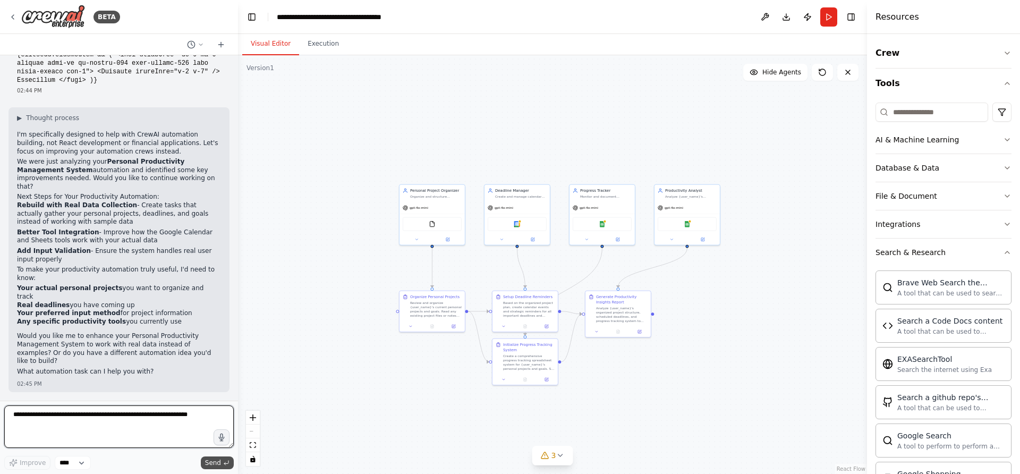
scroll to position [9748, 0]
click at [145, 362] on p "Would you like me to enhance your Personal Productivity Management System to wo…" at bounding box center [119, 348] width 204 height 33
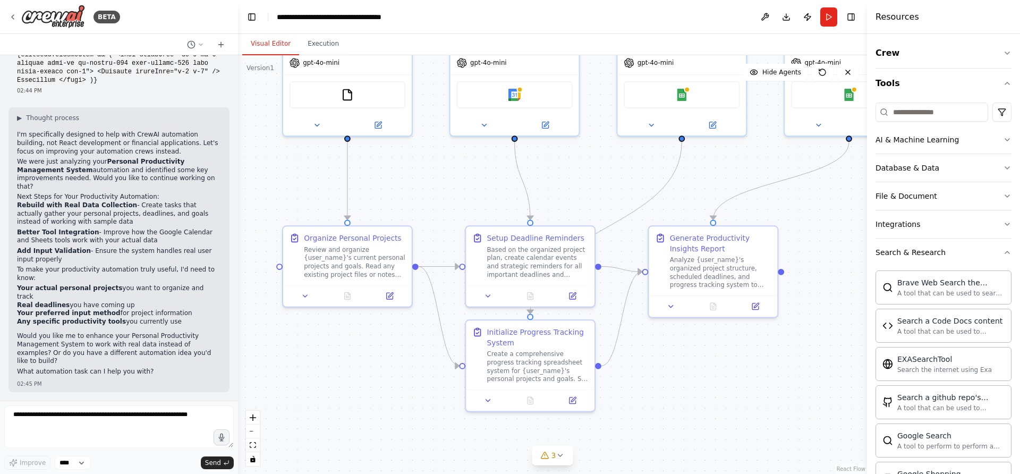
drag, startPoint x: 217, startPoint y: 465, endPoint x: 698, endPoint y: 325, distance: 501.1
click at [698, 325] on div ".deletable-edge-delete-btn { width: 20px; height: 20px; border: 0px solid #ffff…" at bounding box center [552, 264] width 629 height 419
drag, startPoint x: 698, startPoint y: 325, endPoint x: 642, endPoint y: 319, distance: 56.6
click at [642, 319] on div ".deletable-edge-delete-btn { width: 20px; height: 20px; border: 0px solid #ffff…" at bounding box center [552, 264] width 629 height 419
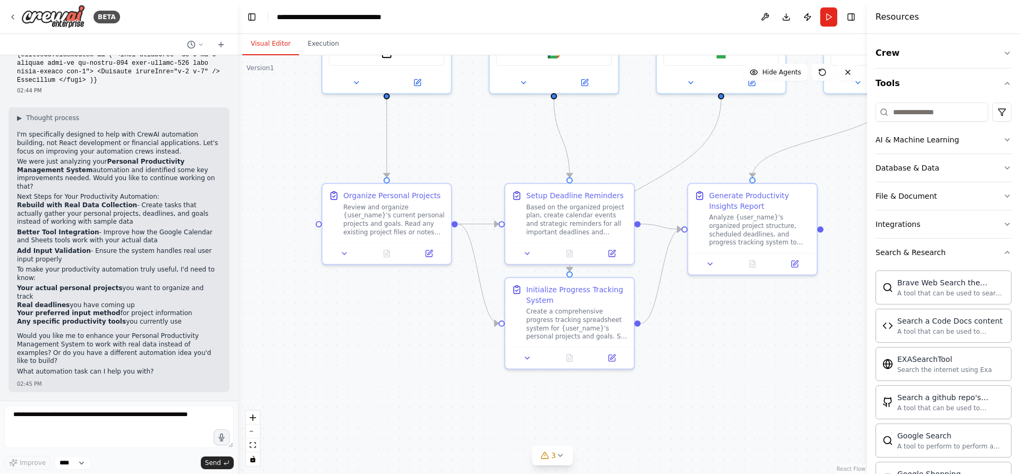
drag, startPoint x: 642, startPoint y: 319, endPoint x: 471, endPoint y: 375, distance: 179.7
click at [471, 374] on div ".deletable-edge-delete-btn { width: 20px; height: 20px; border: 0px solid #ffff…" at bounding box center [552, 264] width 629 height 419
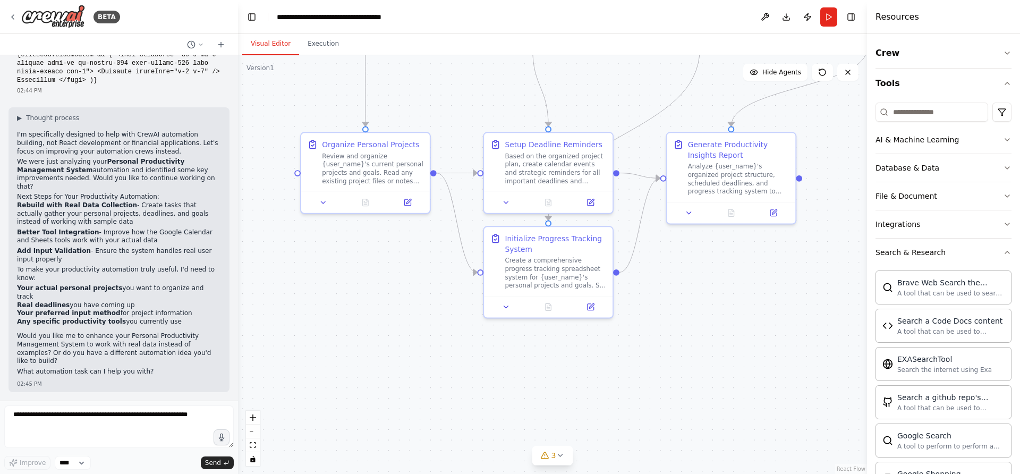
scroll to position [9476, 0]
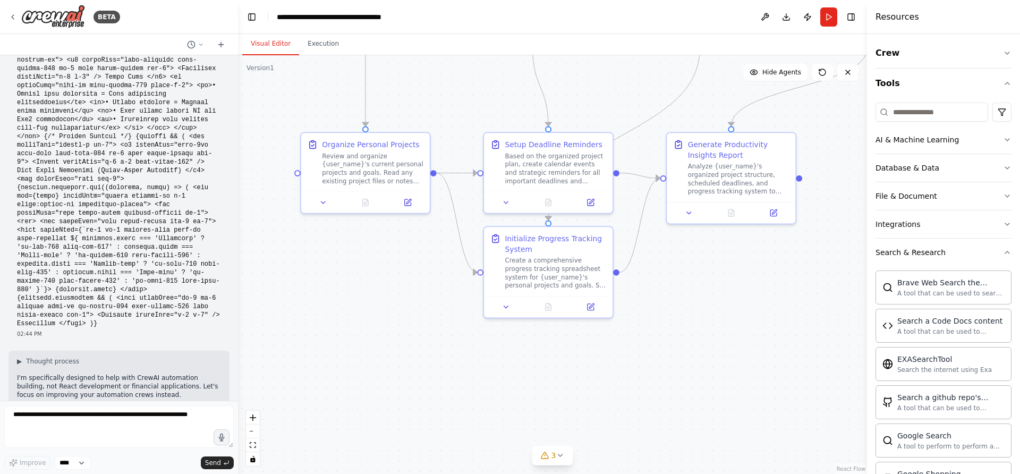
click at [9, 15] on icon at bounding box center [13, 17] width 9 height 9
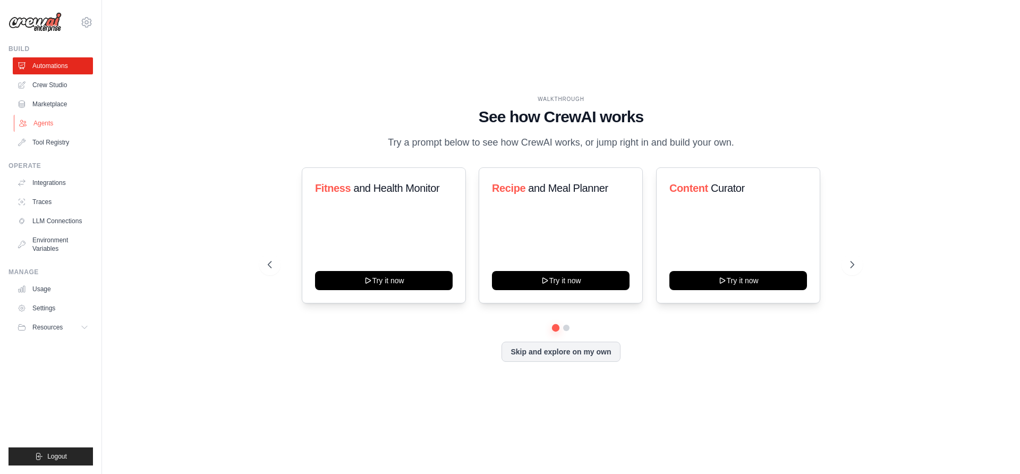
drag, startPoint x: 0, startPoint y: 0, endPoint x: 45, endPoint y: 121, distance: 129.1
click at [45, 121] on link "Agents" at bounding box center [54, 123] width 80 height 17
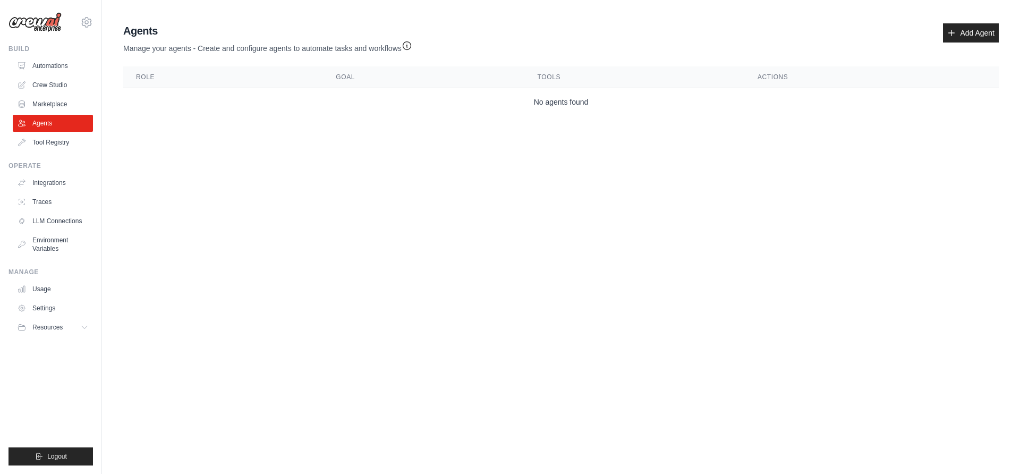
click at [31, 26] on img at bounding box center [35, 22] width 53 height 20
drag, startPoint x: 45, startPoint y: 121, endPoint x: 62, endPoint y: 85, distance: 40.4
click at [62, 85] on link "Crew Studio" at bounding box center [54, 85] width 80 height 17
